Goal: Information Seeking & Learning: Learn about a topic

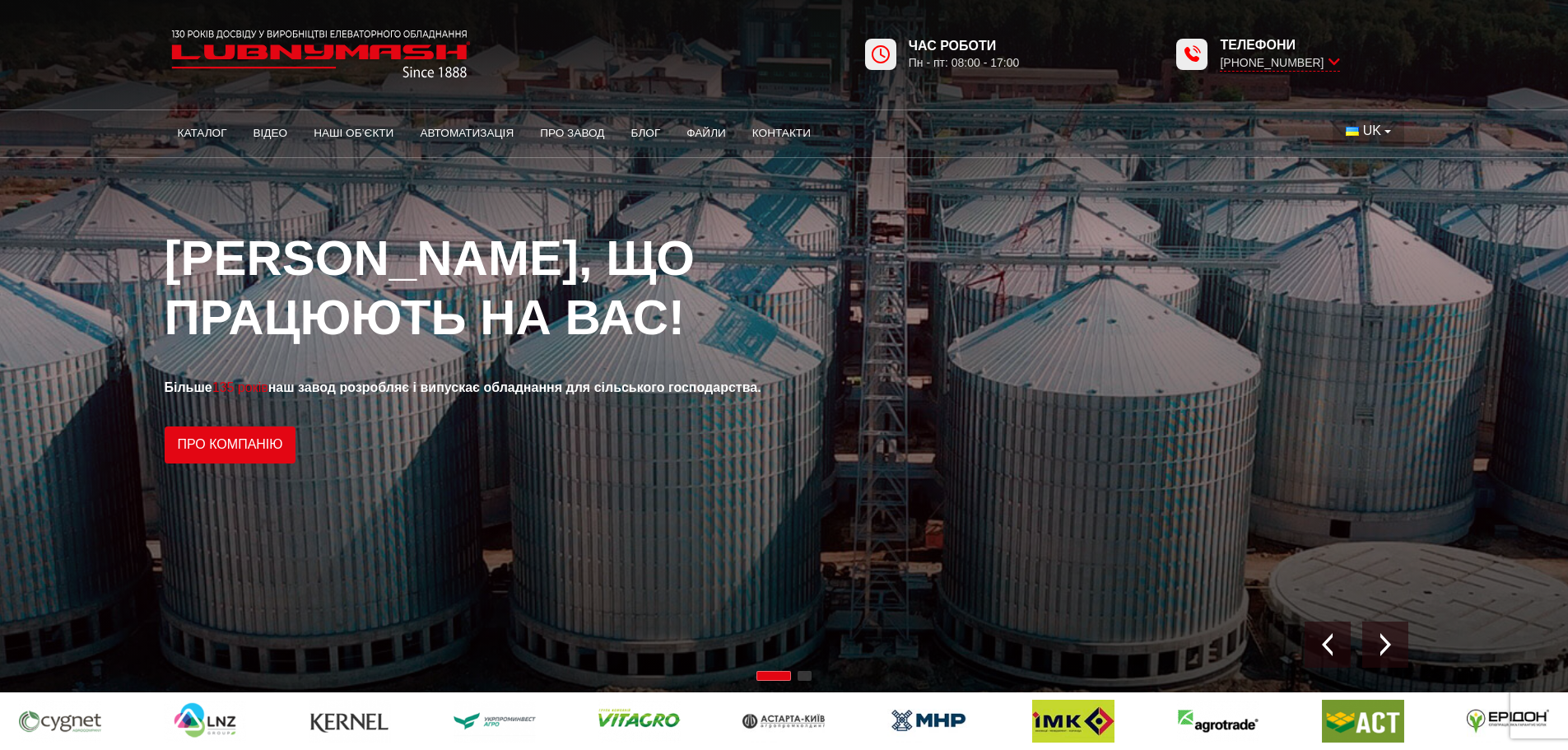
click at [1387, 131] on button "UK" at bounding box center [1368, 131] width 71 height 31
click at [1365, 189] on span "EN" at bounding box center [1372, 192] width 18 height 14
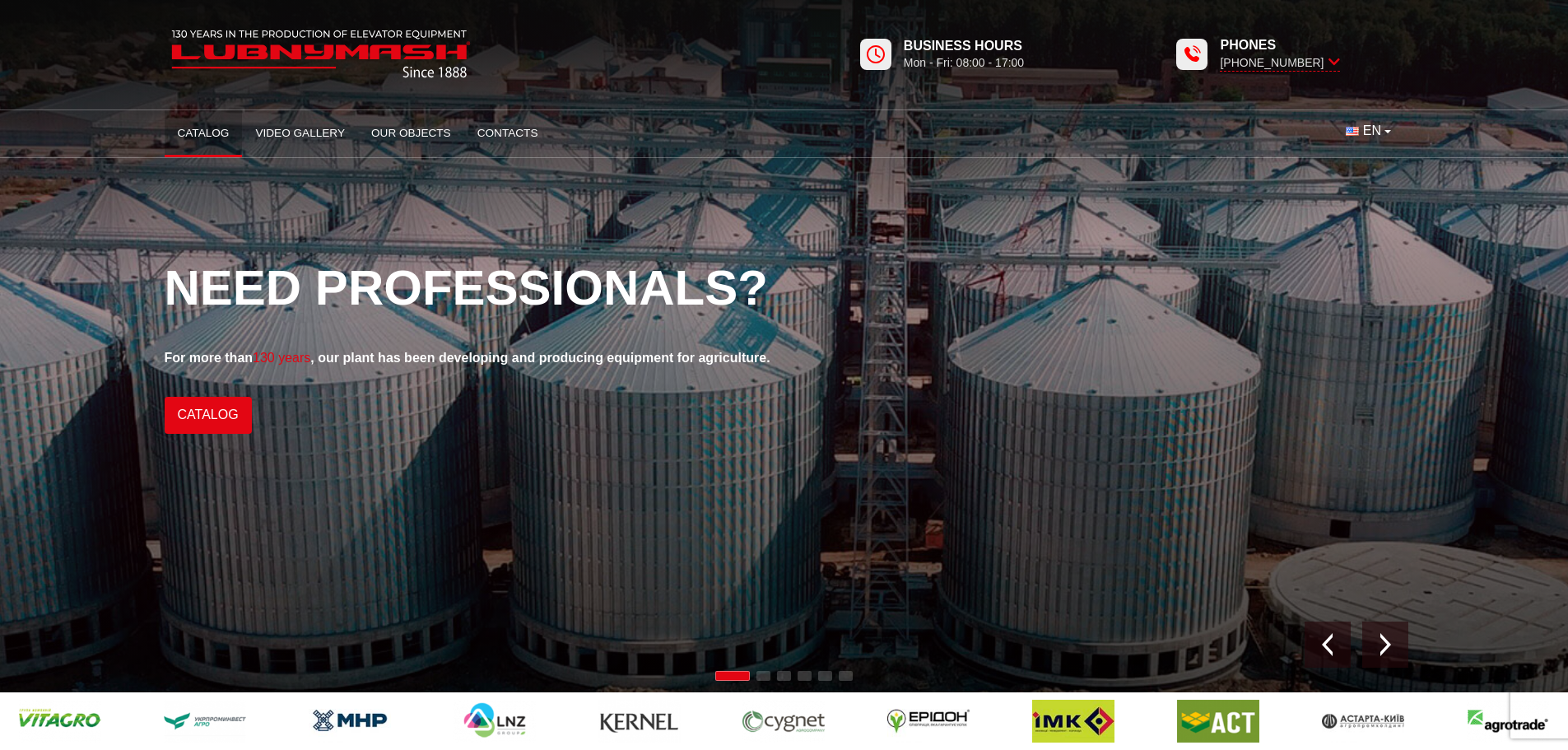
click at [197, 128] on link "Catalog" at bounding box center [203, 133] width 78 height 36
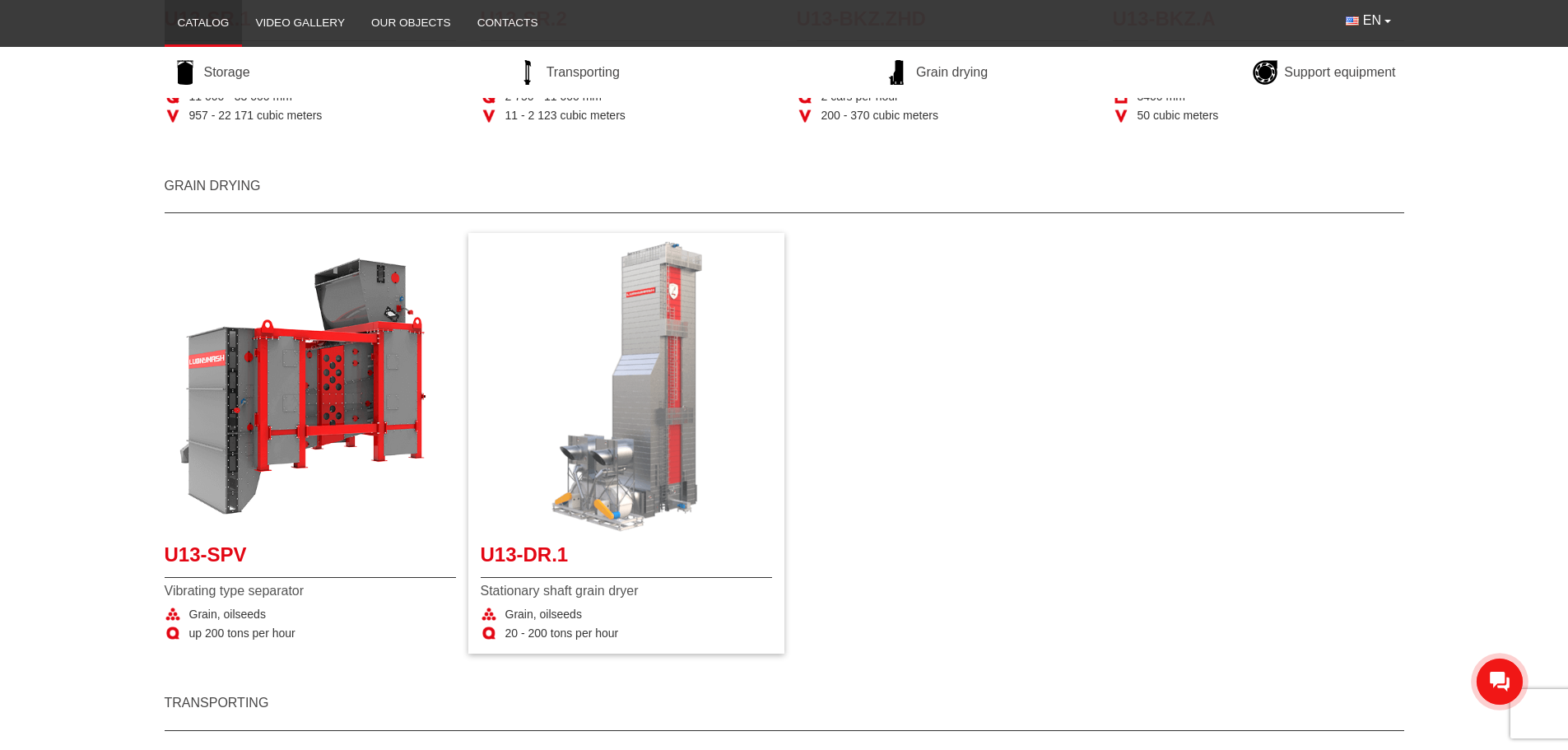
scroll to position [823, 0]
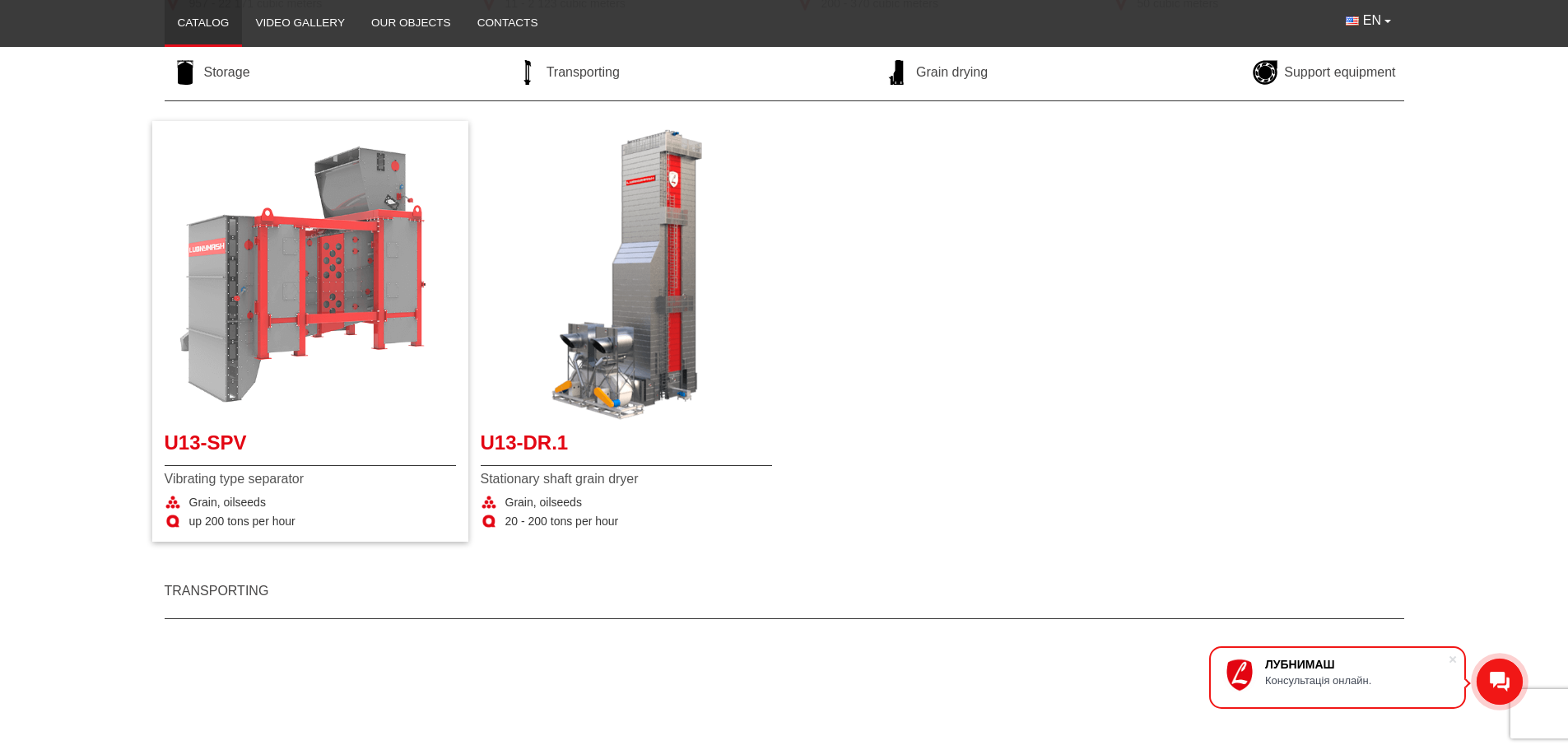
click at [305, 294] on img "More details U13-SPV" at bounding box center [310, 275] width 292 height 292
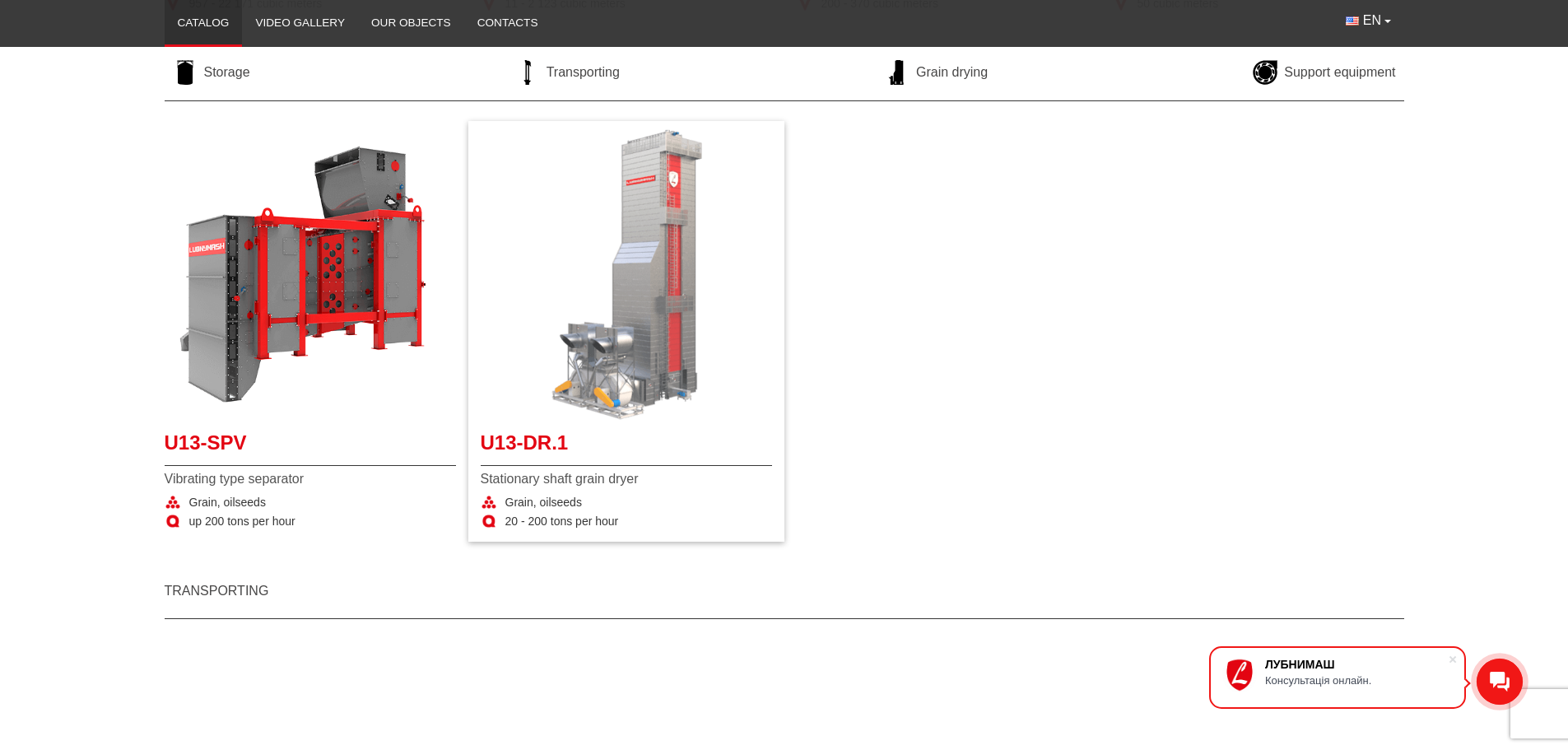
click at [687, 377] on img "More details U13-DR.1" at bounding box center [627, 275] width 292 height 292
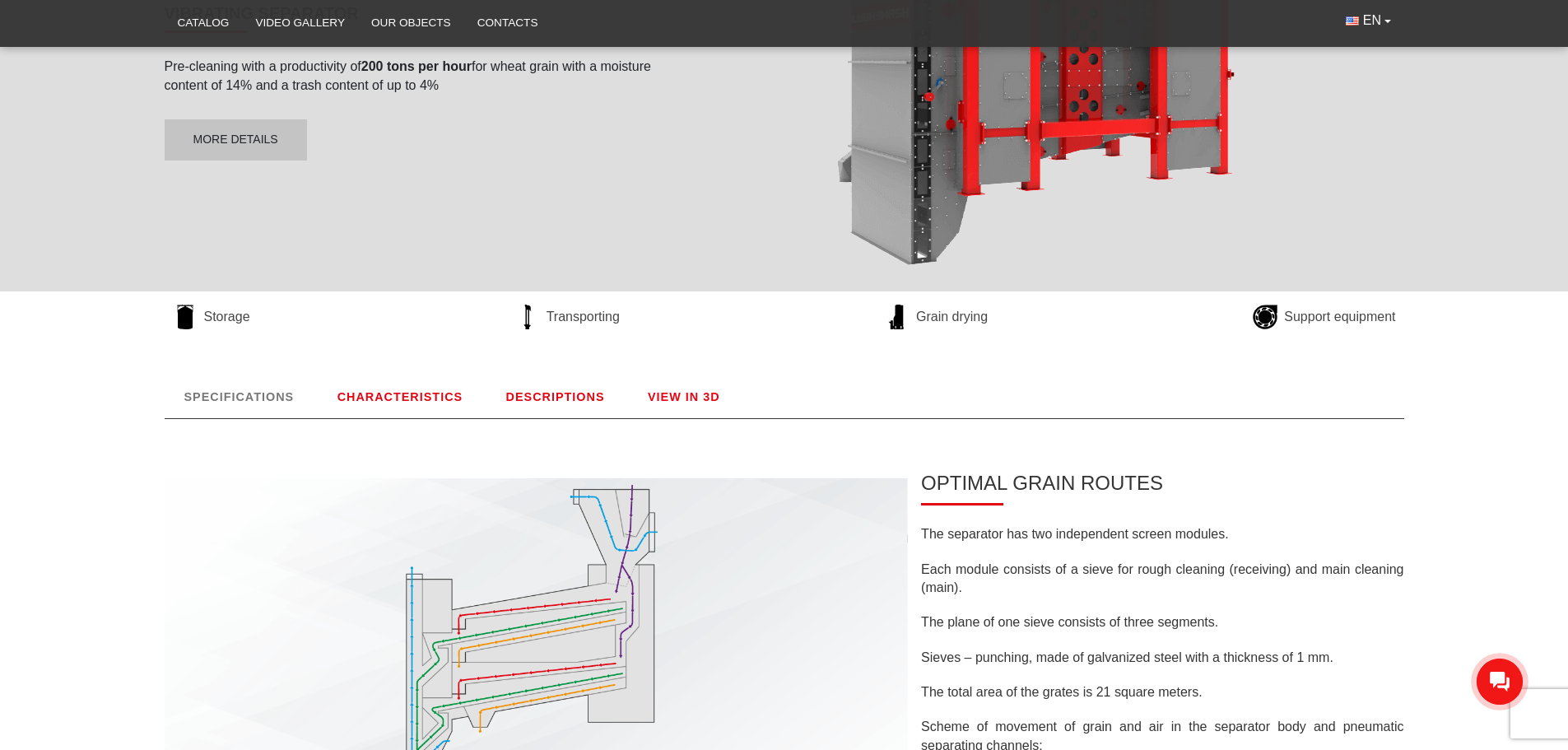
scroll to position [411, 0]
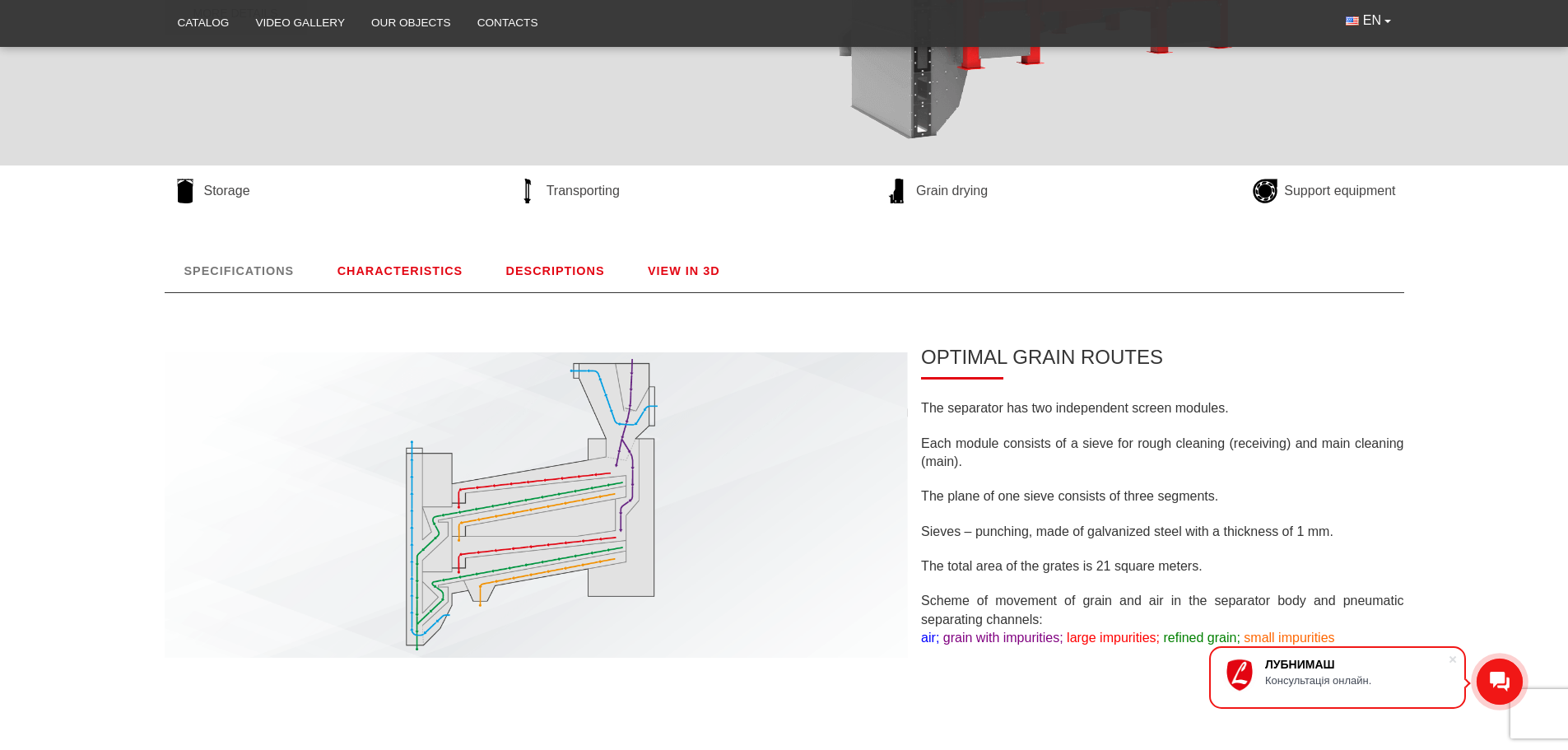
click at [414, 271] on link "CHARACTERISTICS" at bounding box center [400, 270] width 165 height 42
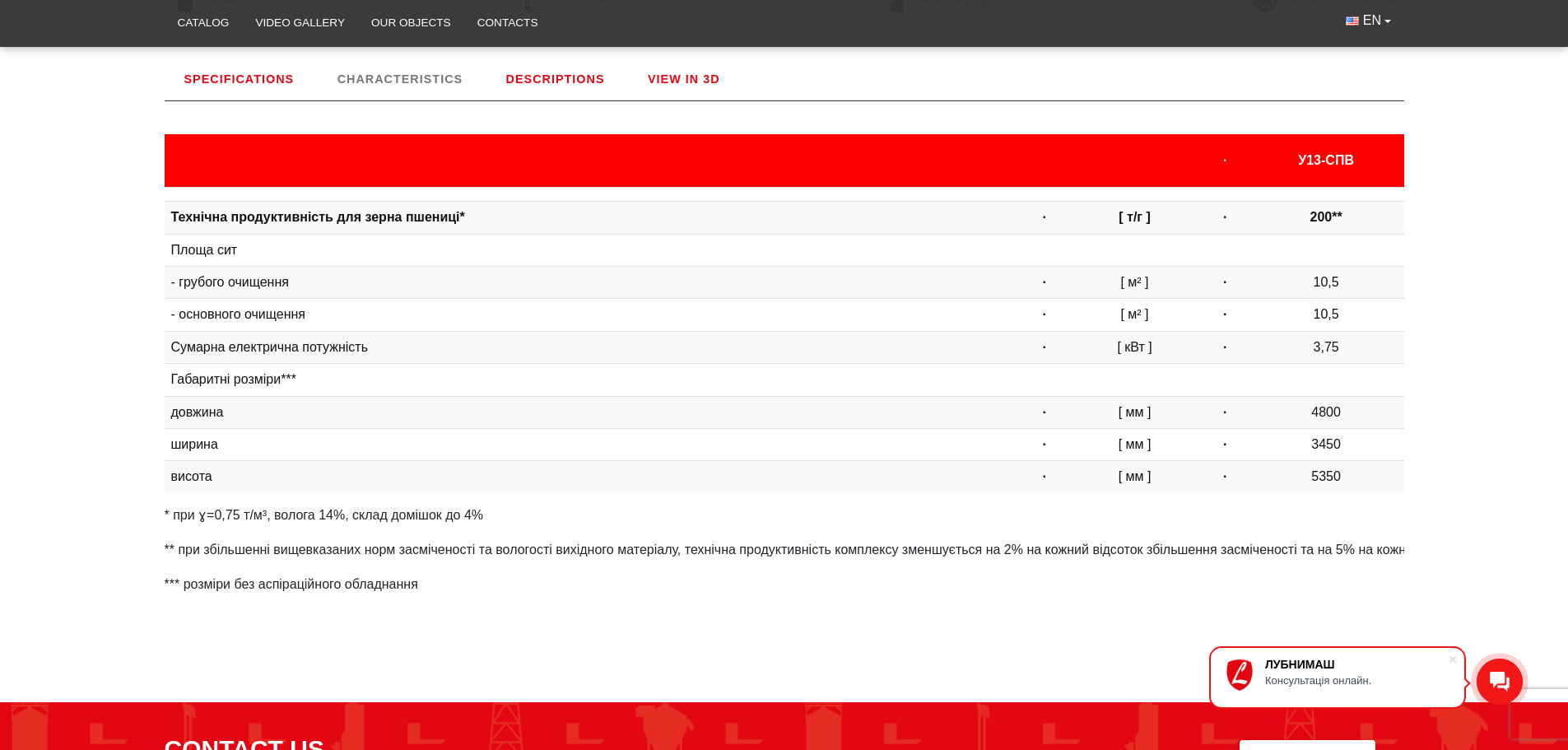
click at [592, 80] on link "DESCRIPTIONS" at bounding box center [556, 78] width 138 height 42
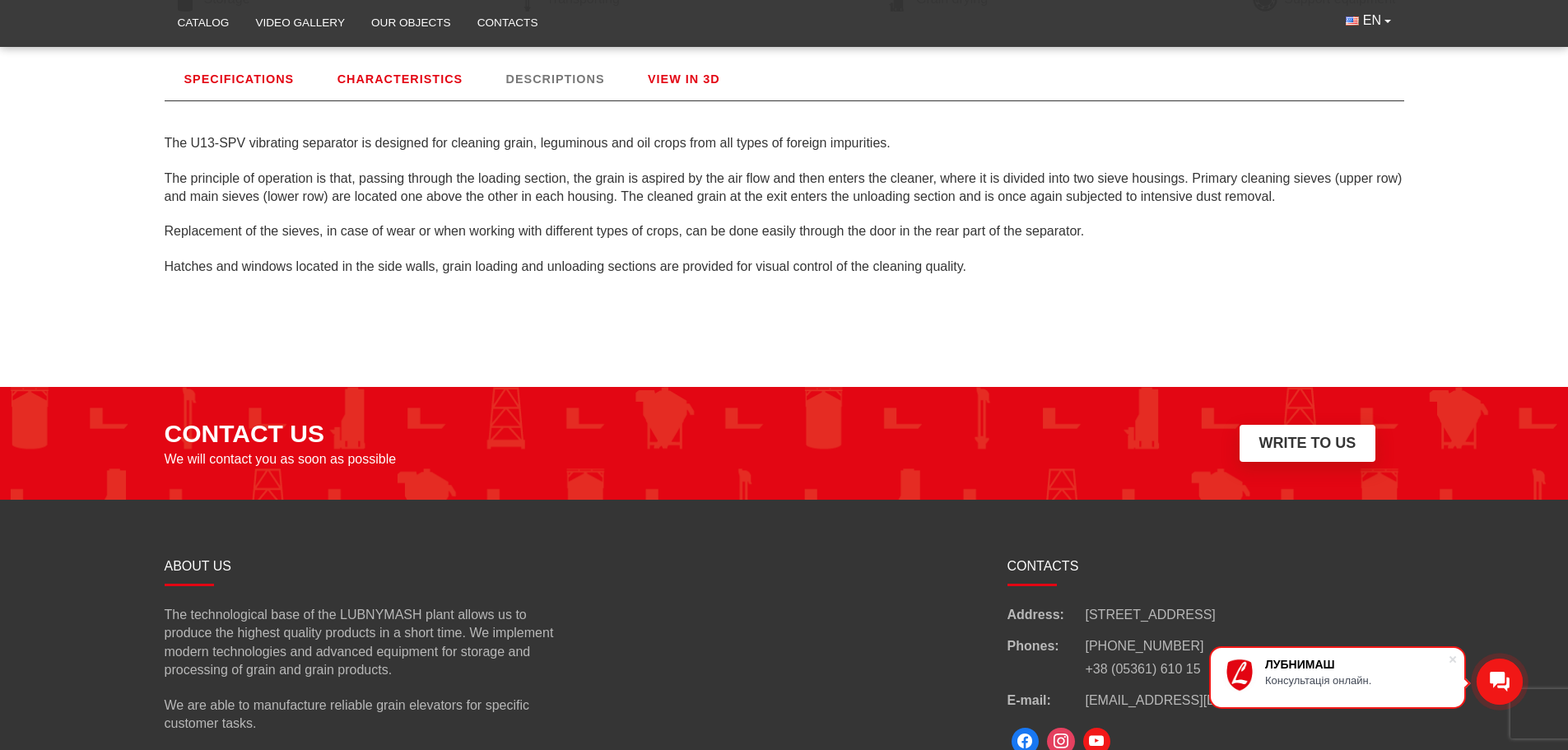
click at [251, 74] on link "SPECIFICATIONS" at bounding box center [239, 78] width 150 height 42
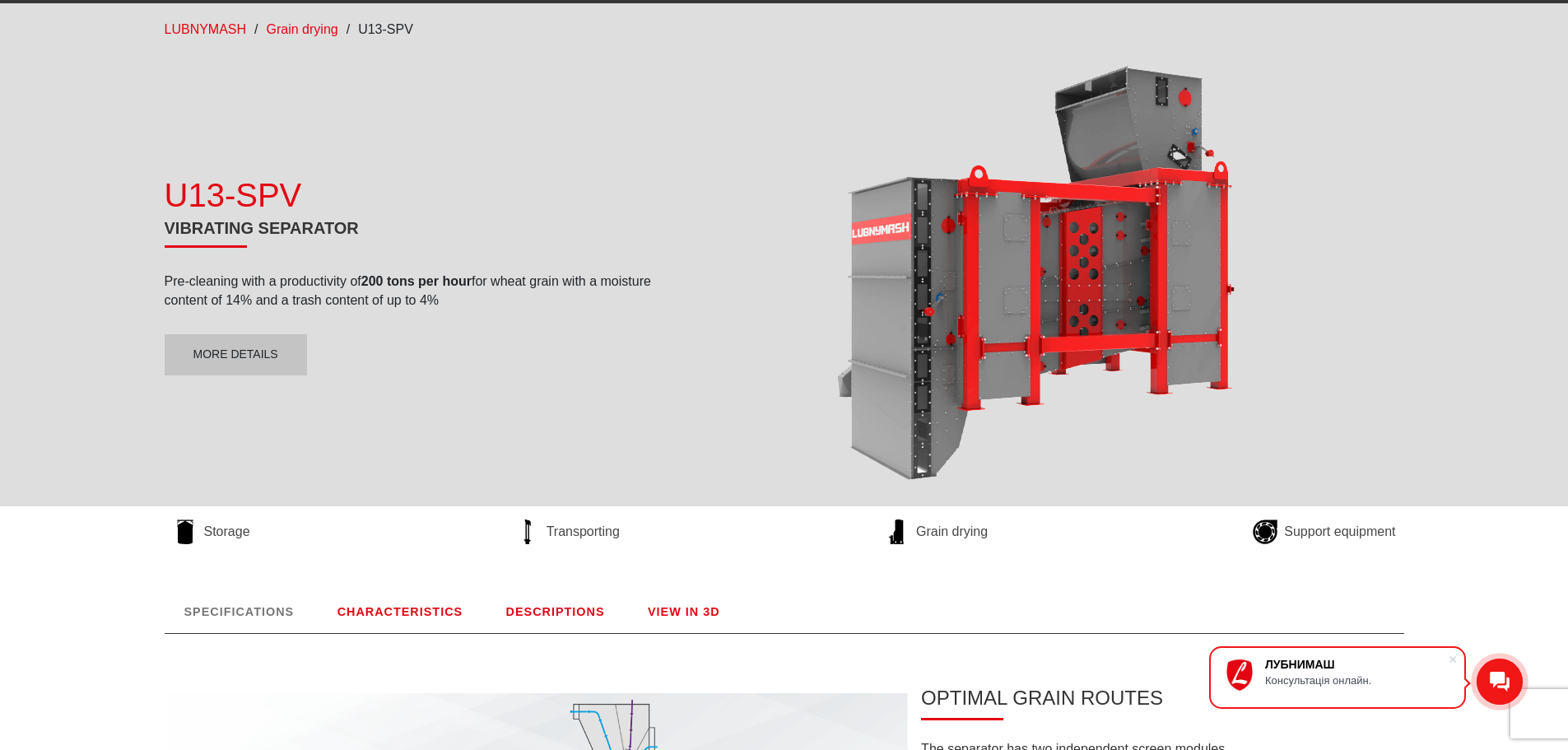
scroll to position [0, 0]
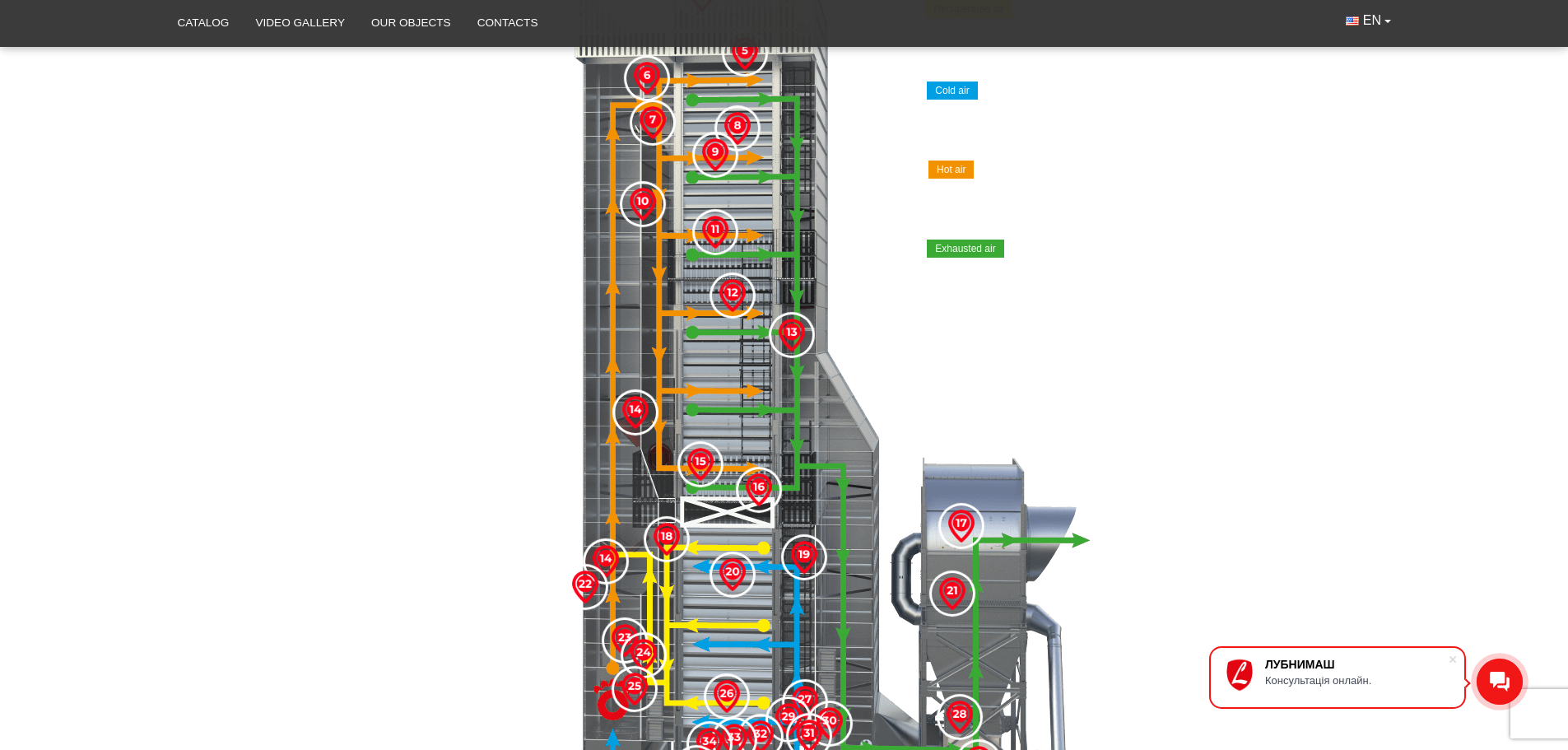
scroll to position [668, 0]
